Goal: Task Accomplishment & Management: Manage account settings

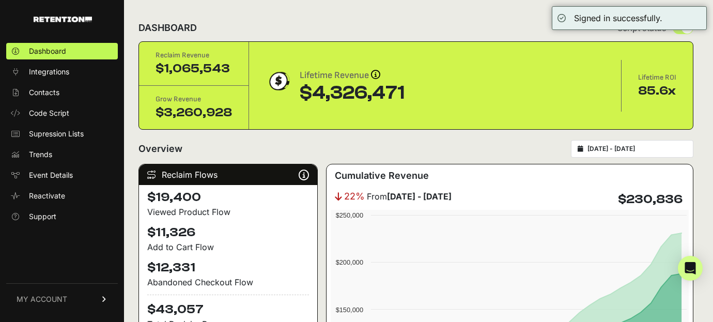
click at [99, 296] on link "MY ACCOUNT" at bounding box center [62, 298] width 112 height 31
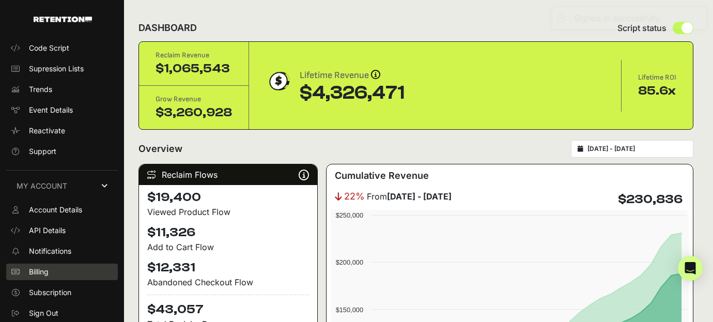
click at [71, 266] on link "Billing" at bounding box center [62, 271] width 112 height 17
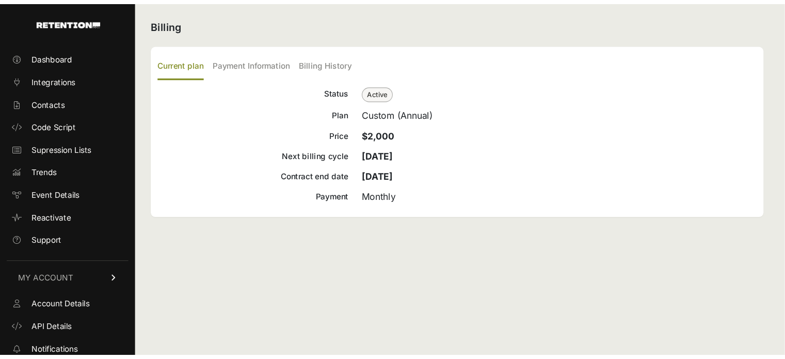
scroll to position [65, 0]
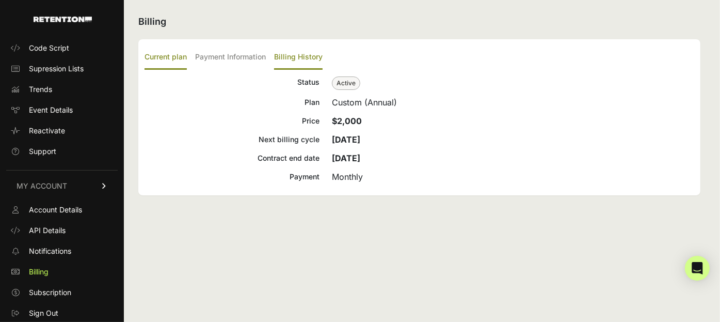
click at [306, 67] on label "Billing History" at bounding box center [298, 57] width 49 height 24
click at [0, 0] on input "Billing History" at bounding box center [0, 0] width 0 height 0
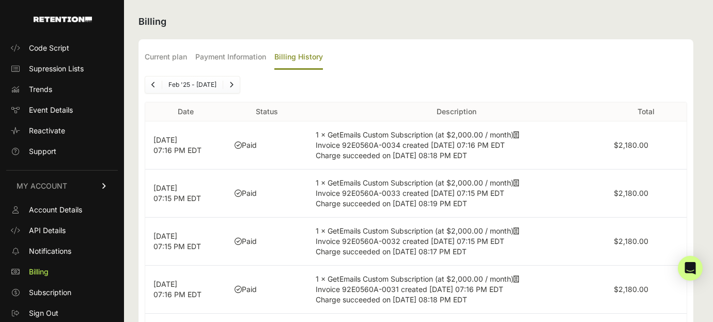
click at [601, 59] on ul "Current plan Payment Information Billing History" at bounding box center [416, 57] width 542 height 24
click at [366, 70] on div "Current plan Payment Information Billing History Status Active Plan Custom (Ann…" at bounding box center [415, 251] width 555 height 425
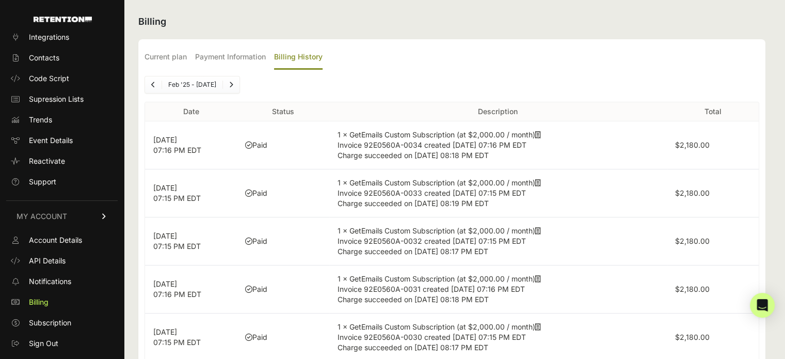
scroll to position [28, 0]
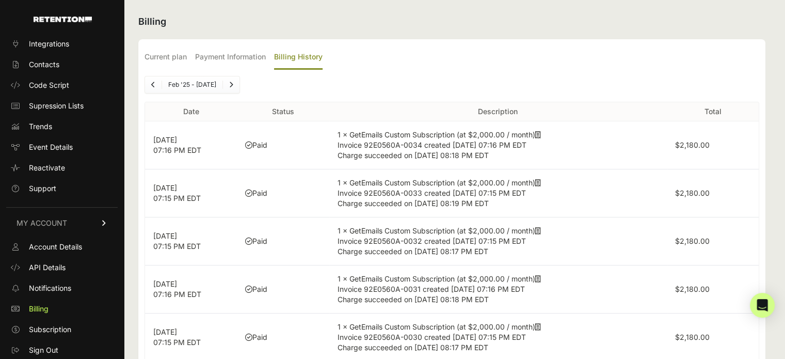
click at [486, 26] on h2 "Billing" at bounding box center [451, 21] width 627 height 14
